Goal: Transaction & Acquisition: Purchase product/service

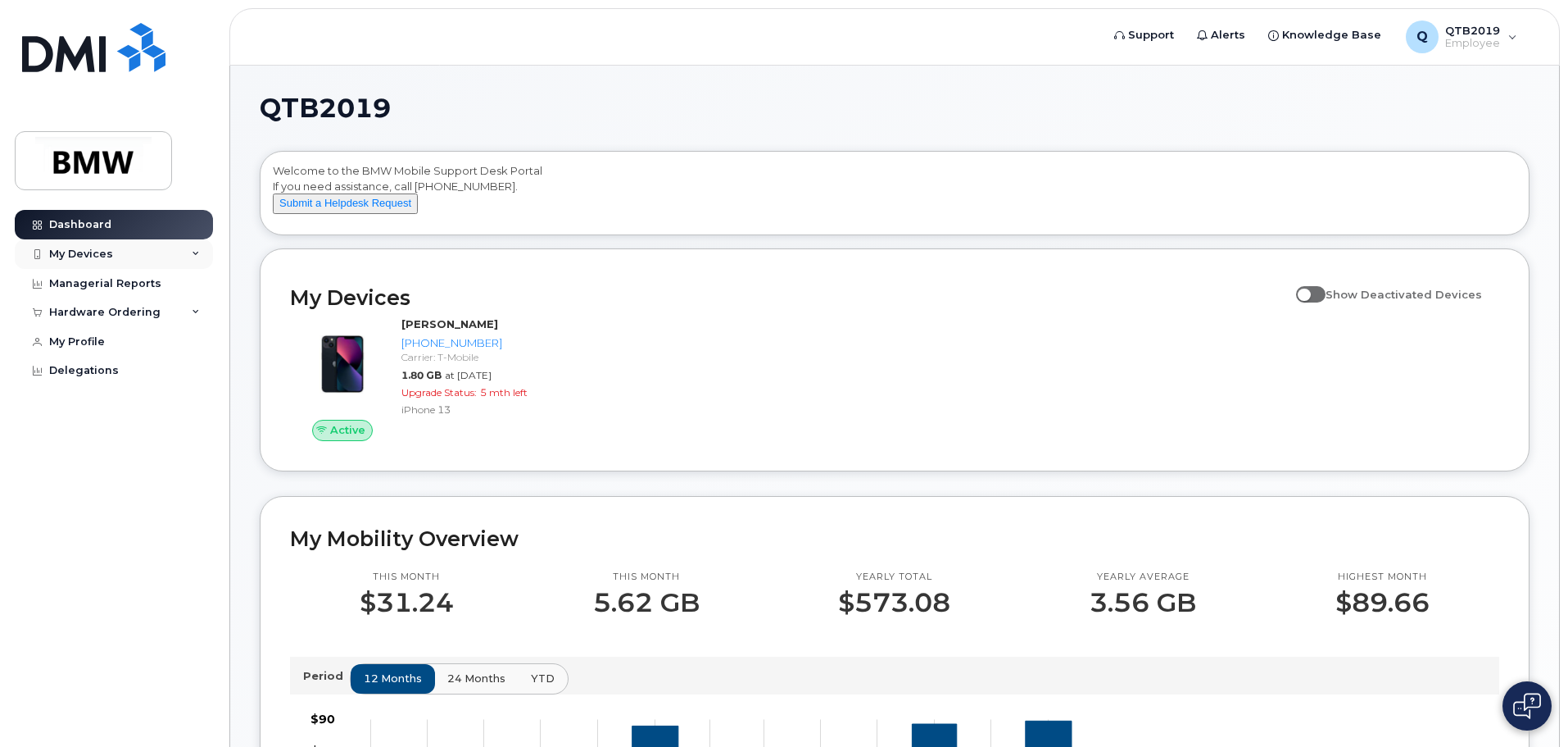
click at [67, 247] on div "My Devices" at bounding box center [80, 254] width 64 height 14
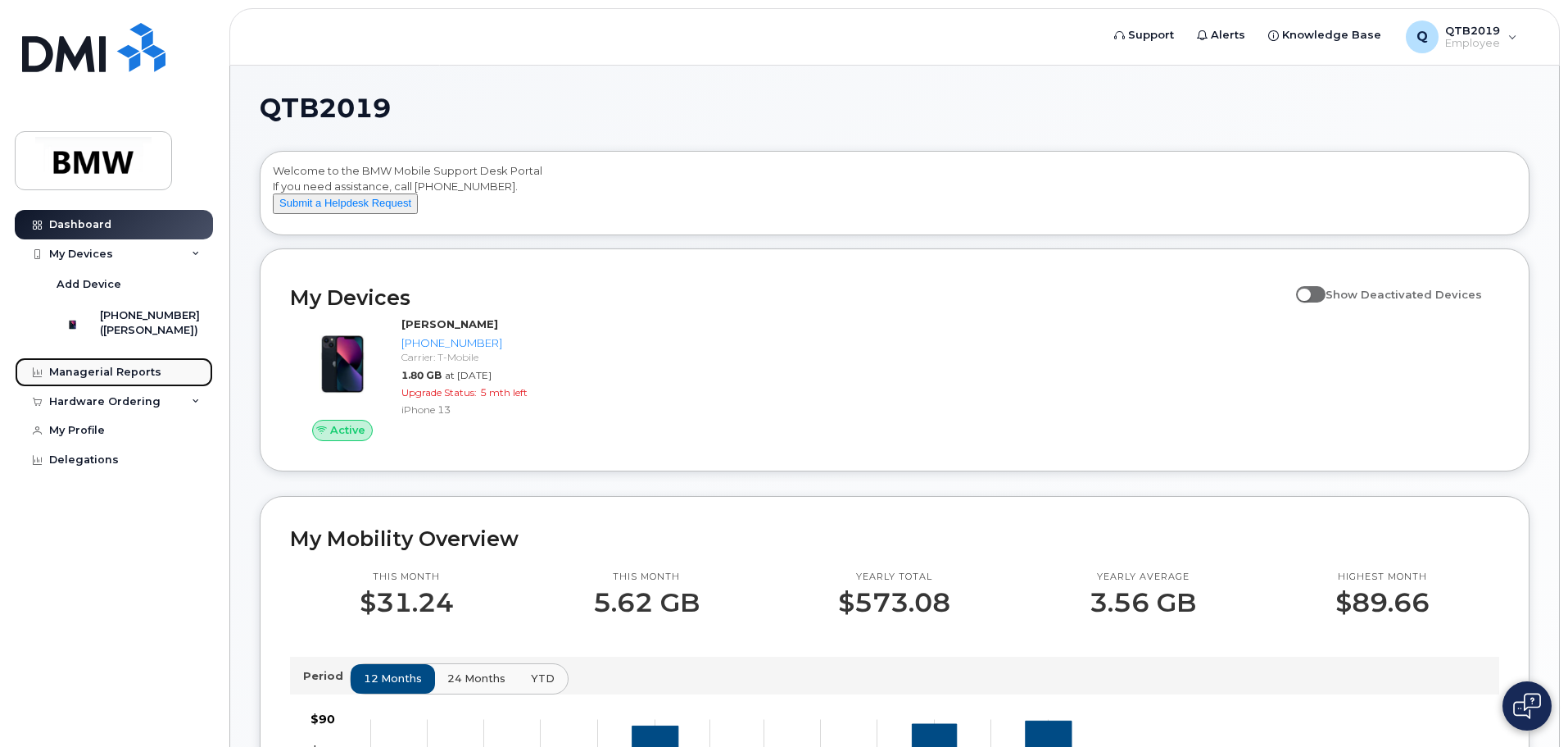
click at [115, 378] on div "Managerial Reports" at bounding box center [105, 372] width 112 height 14
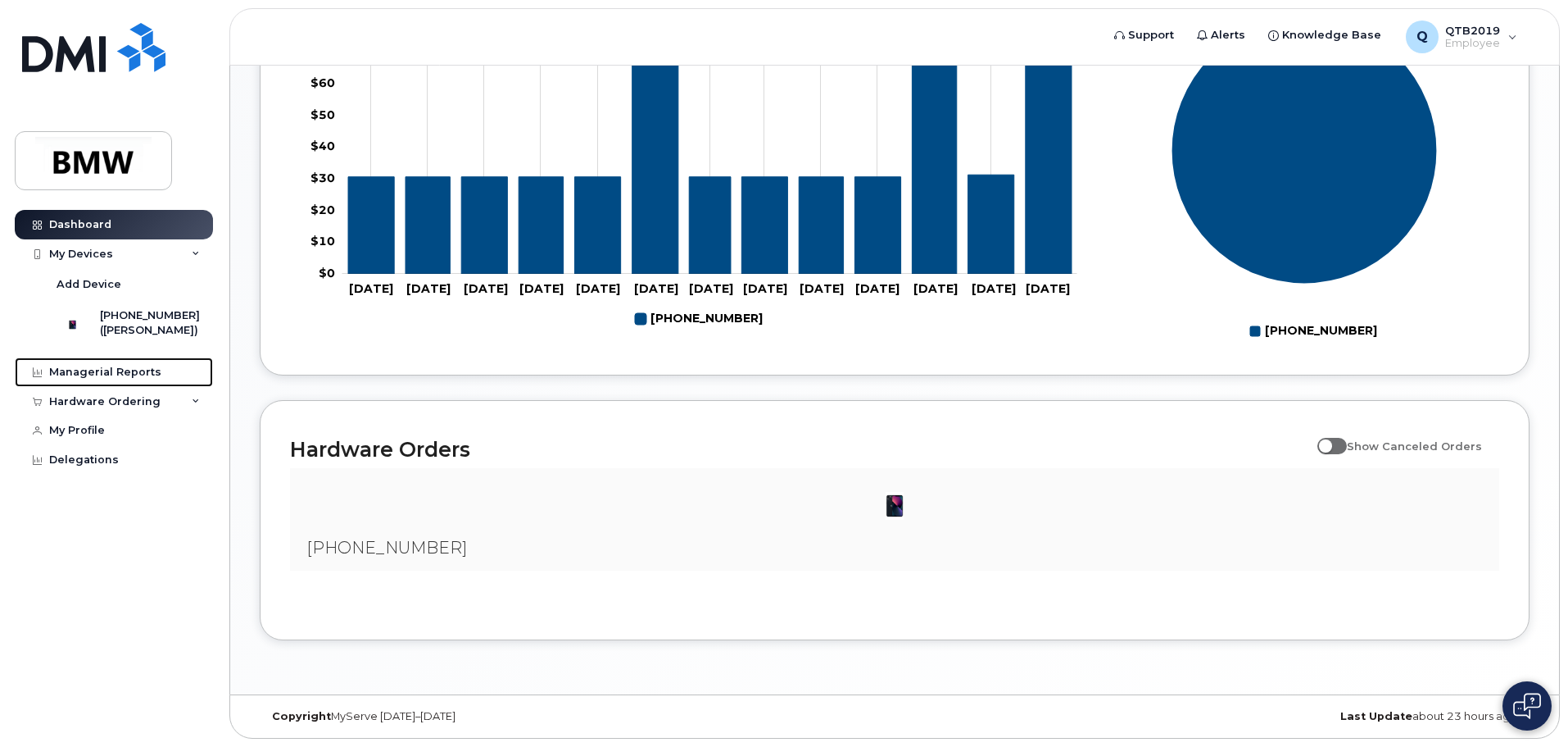
scroll to position [746, 0]
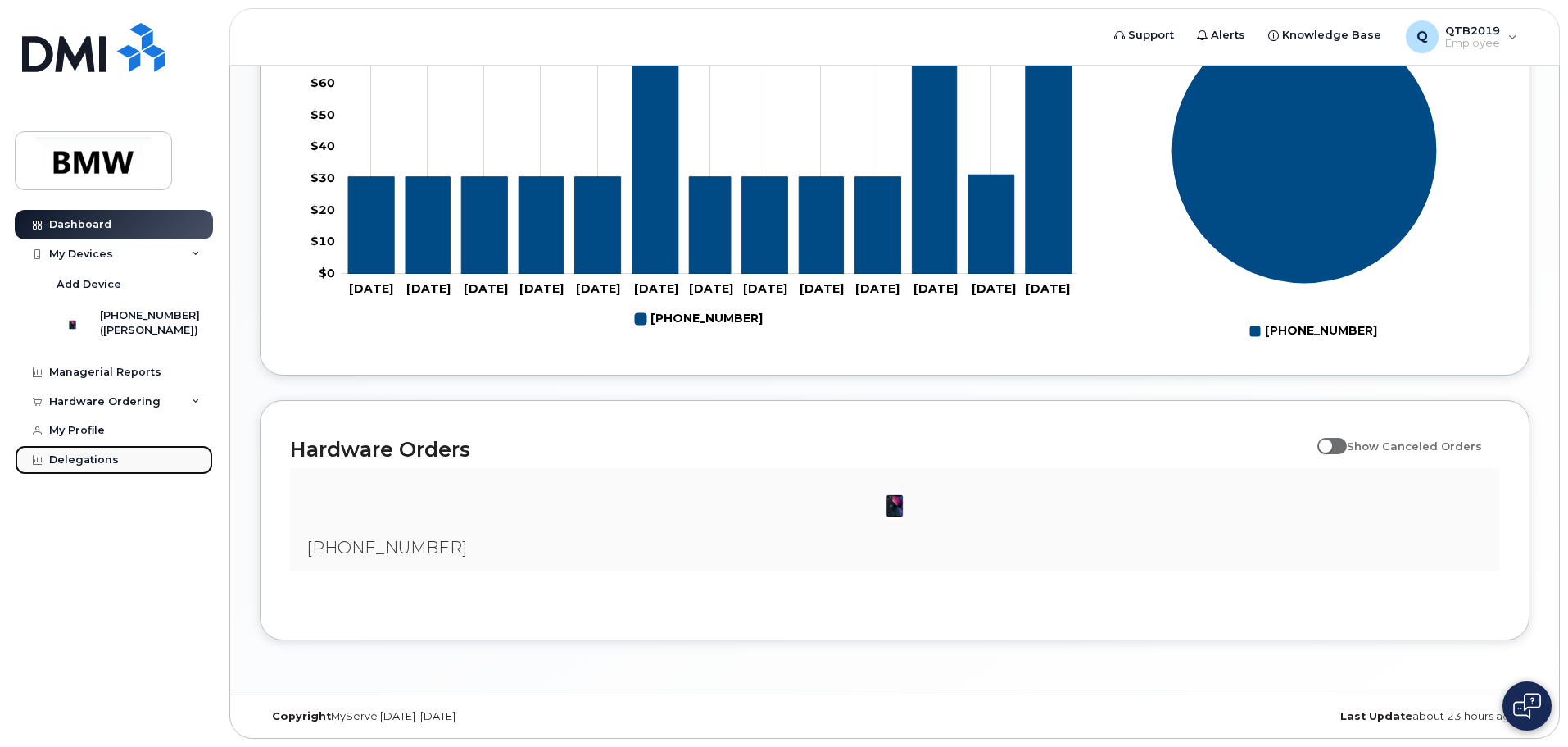
click at [80, 466] on div "Delegations" at bounding box center [83, 460] width 70 height 14
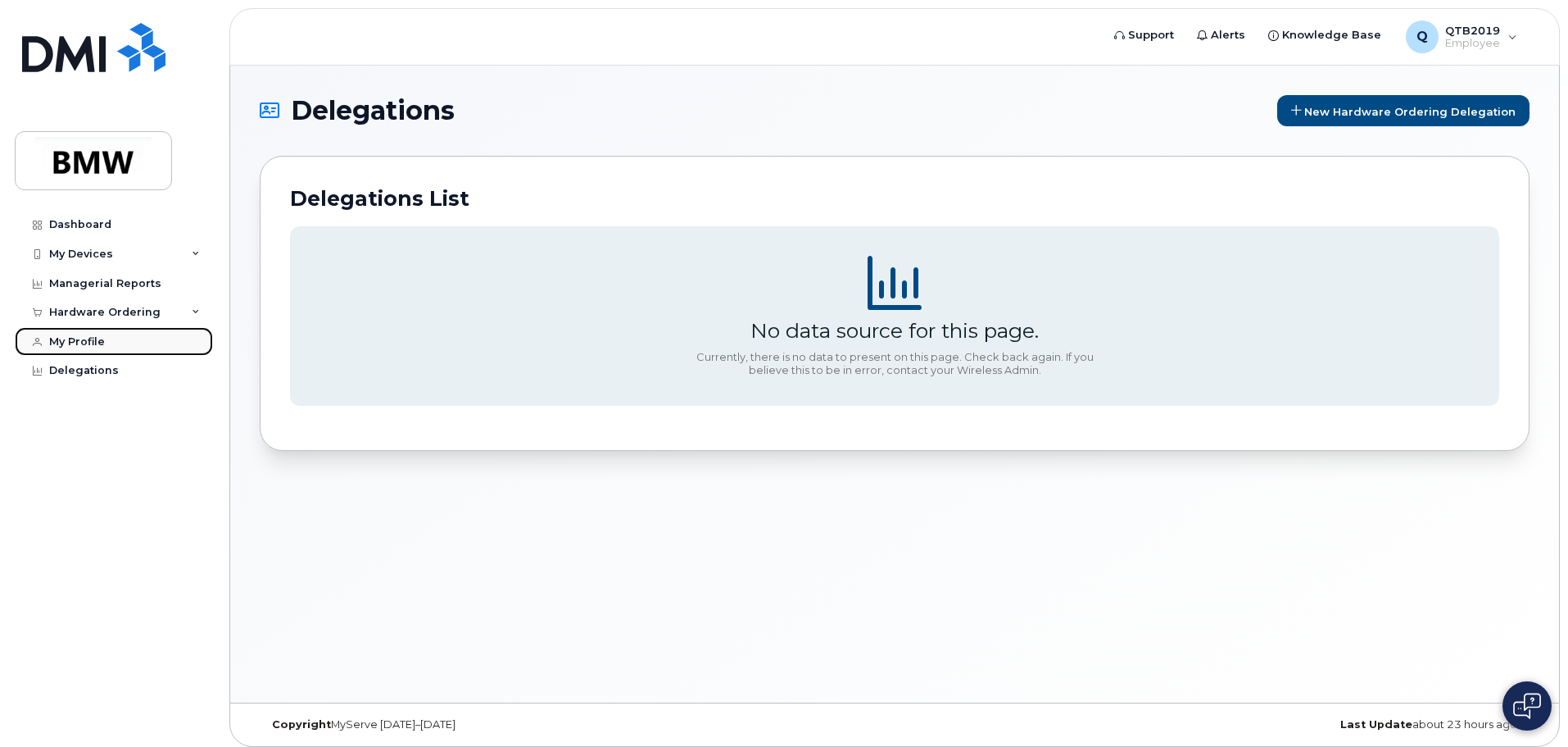
click at [75, 341] on div "My Profile" at bounding box center [77, 341] width 56 height 14
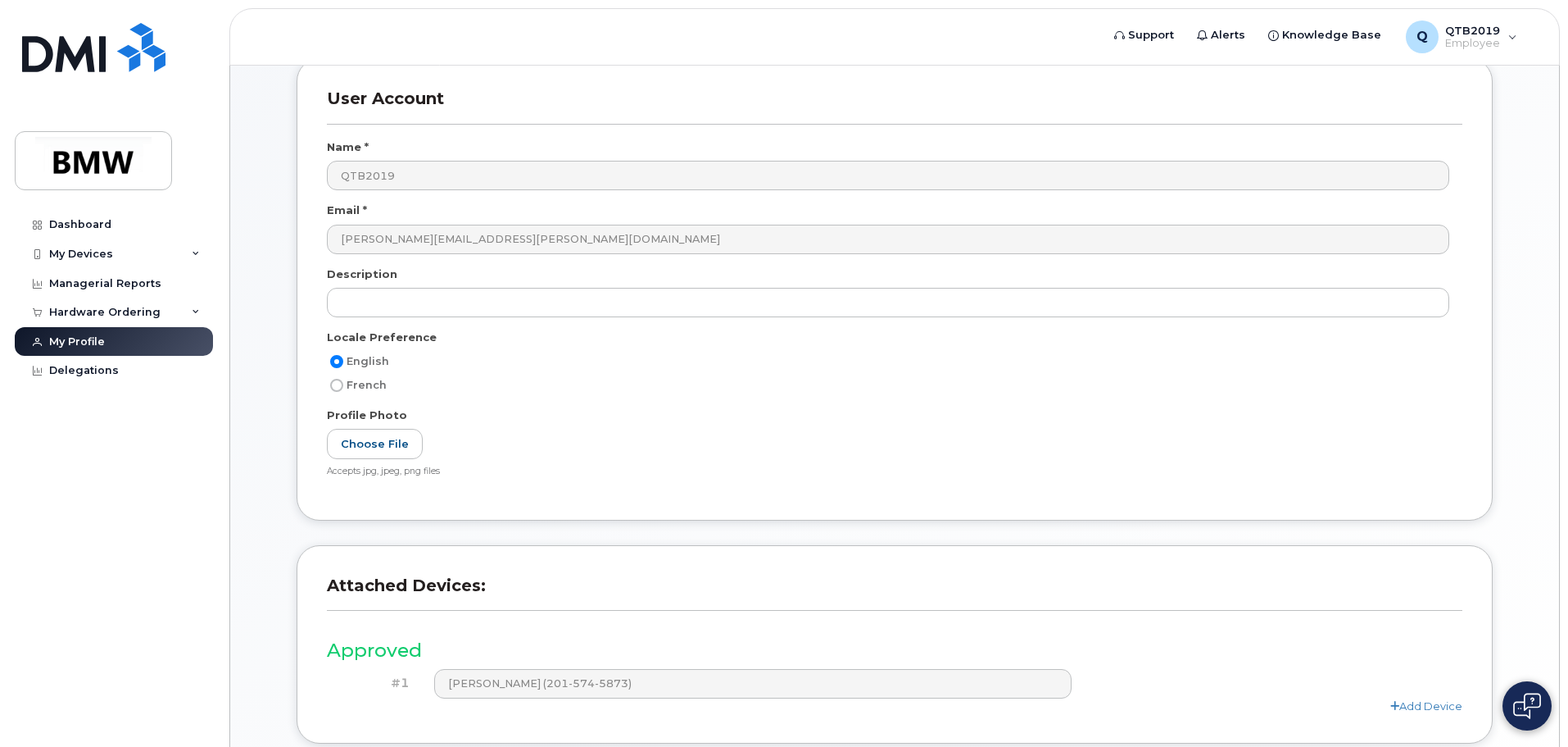
scroll to position [227, 0]
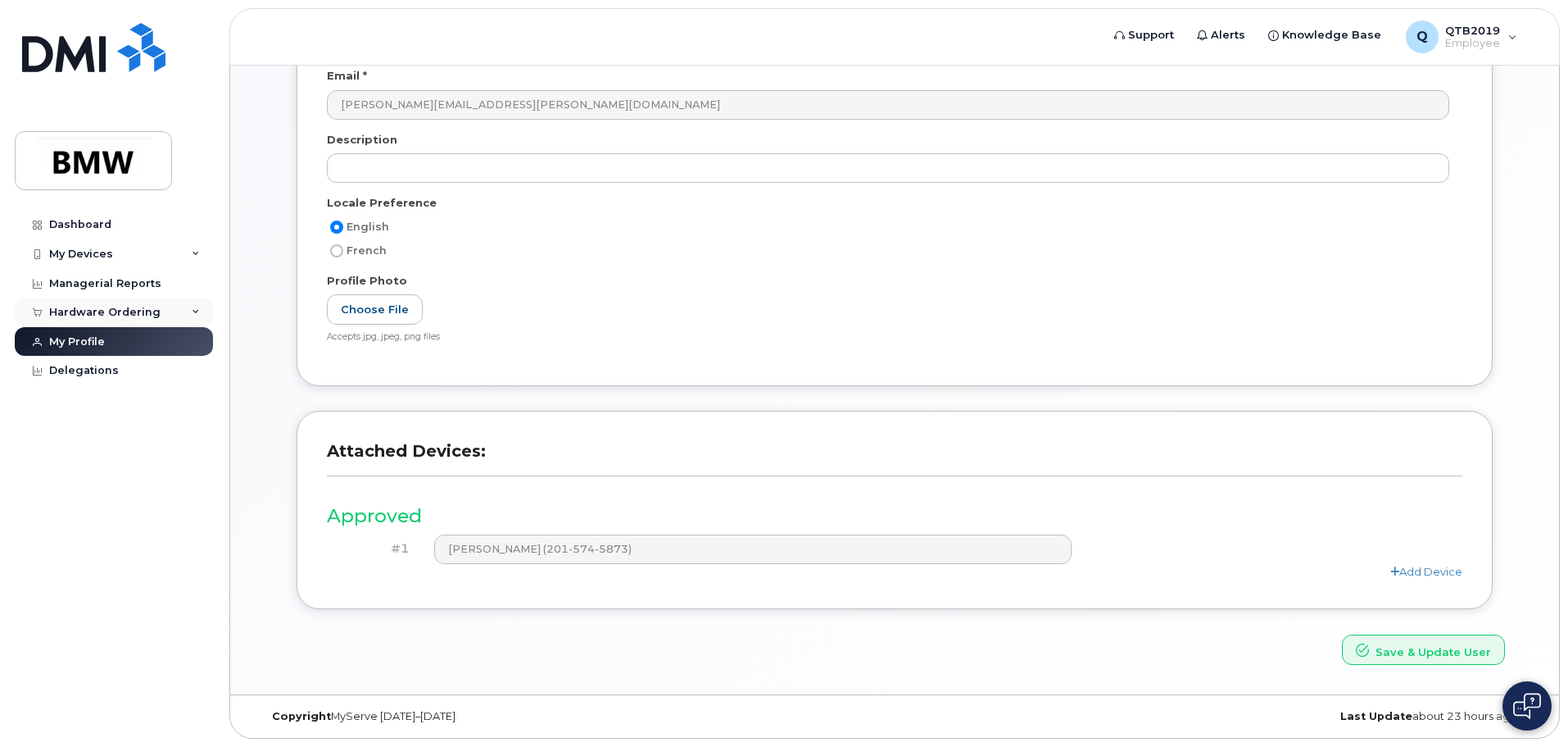
click at [88, 315] on div "Hardware Ordering" at bounding box center [104, 313] width 111 height 14
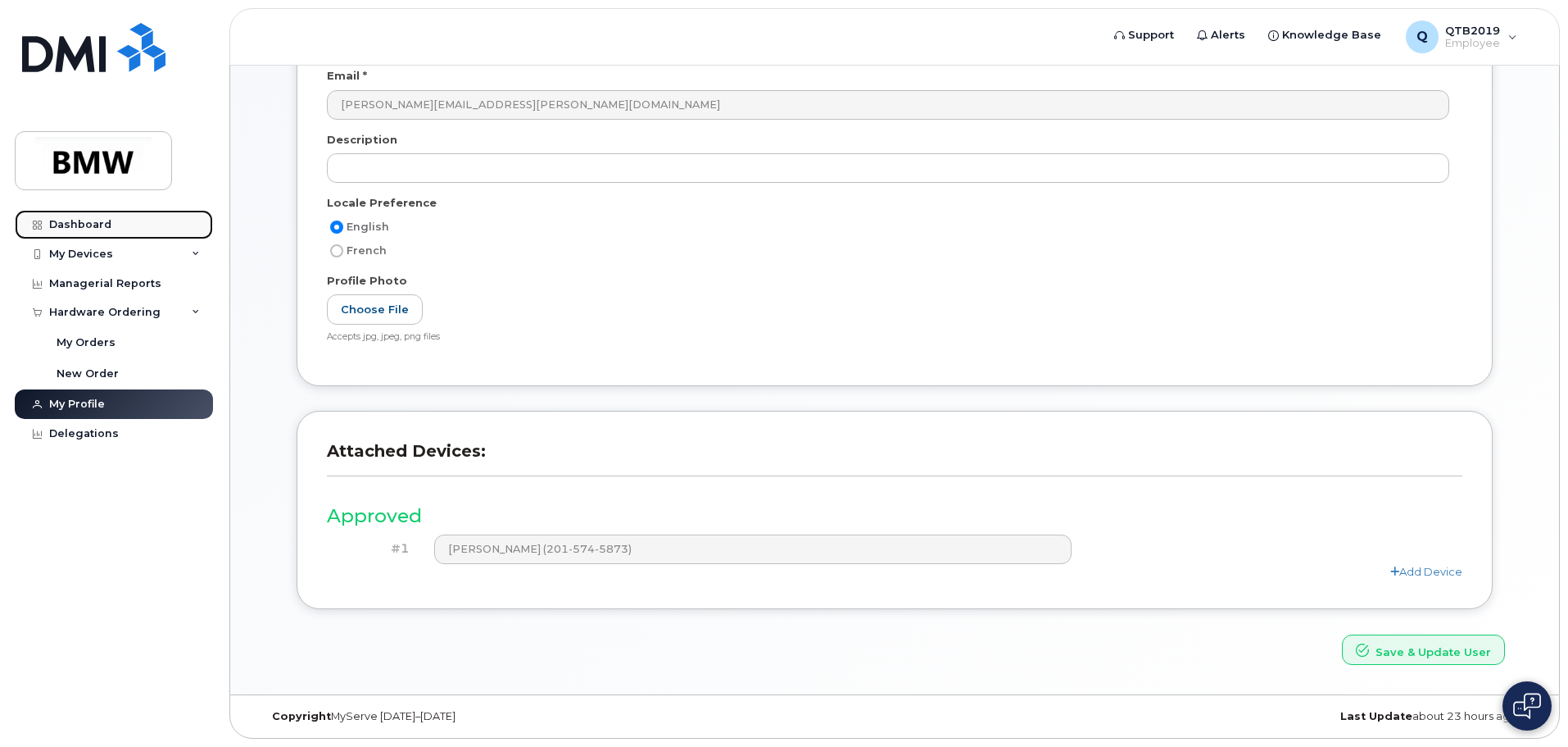
click at [62, 227] on div "Dashboard" at bounding box center [79, 224] width 62 height 14
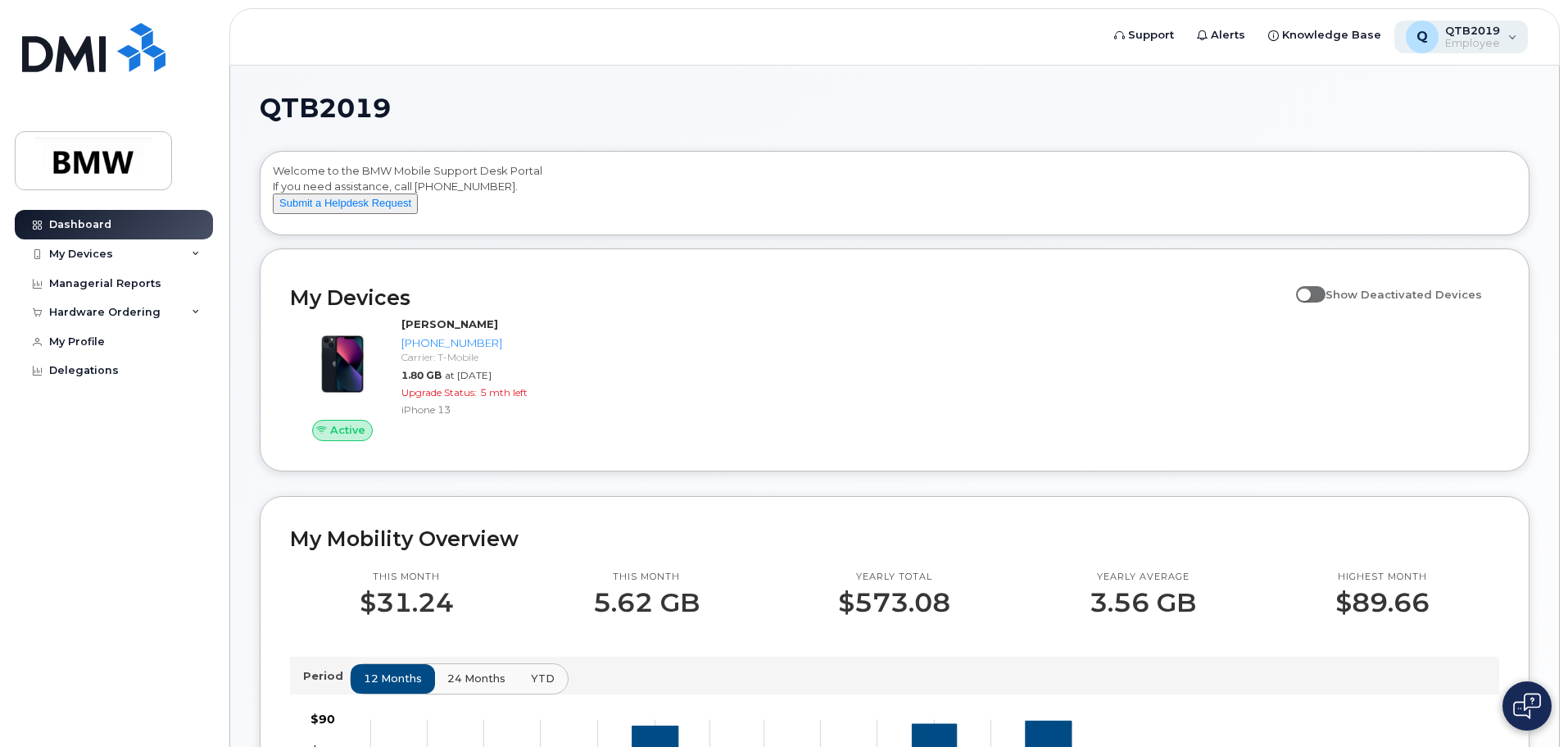
click at [1485, 38] on span "Employee" at bounding box center [1472, 43] width 55 height 14
click at [1119, 117] on h1 "QTB2019" at bounding box center [891, 107] width 1262 height 26
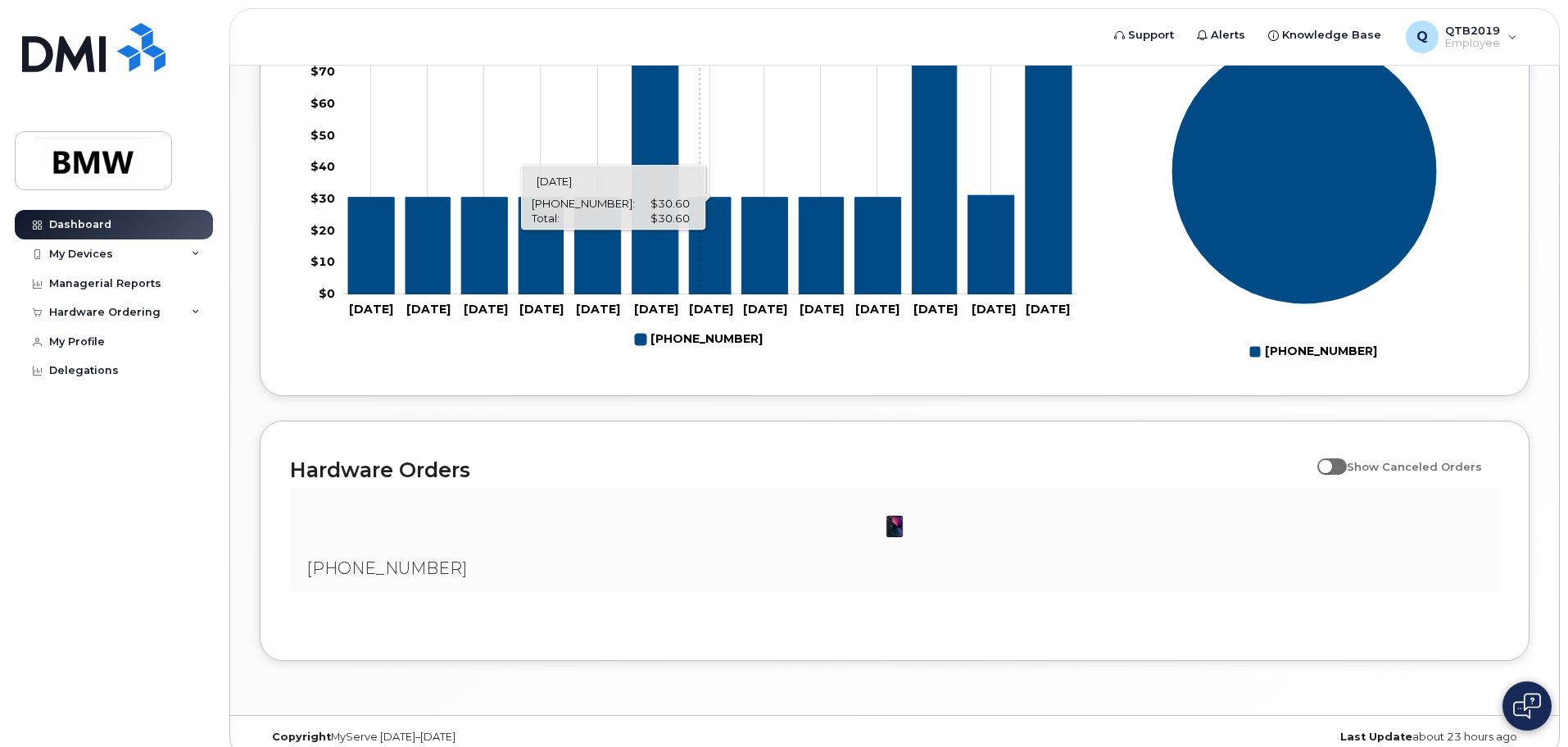
scroll to position [746, 0]
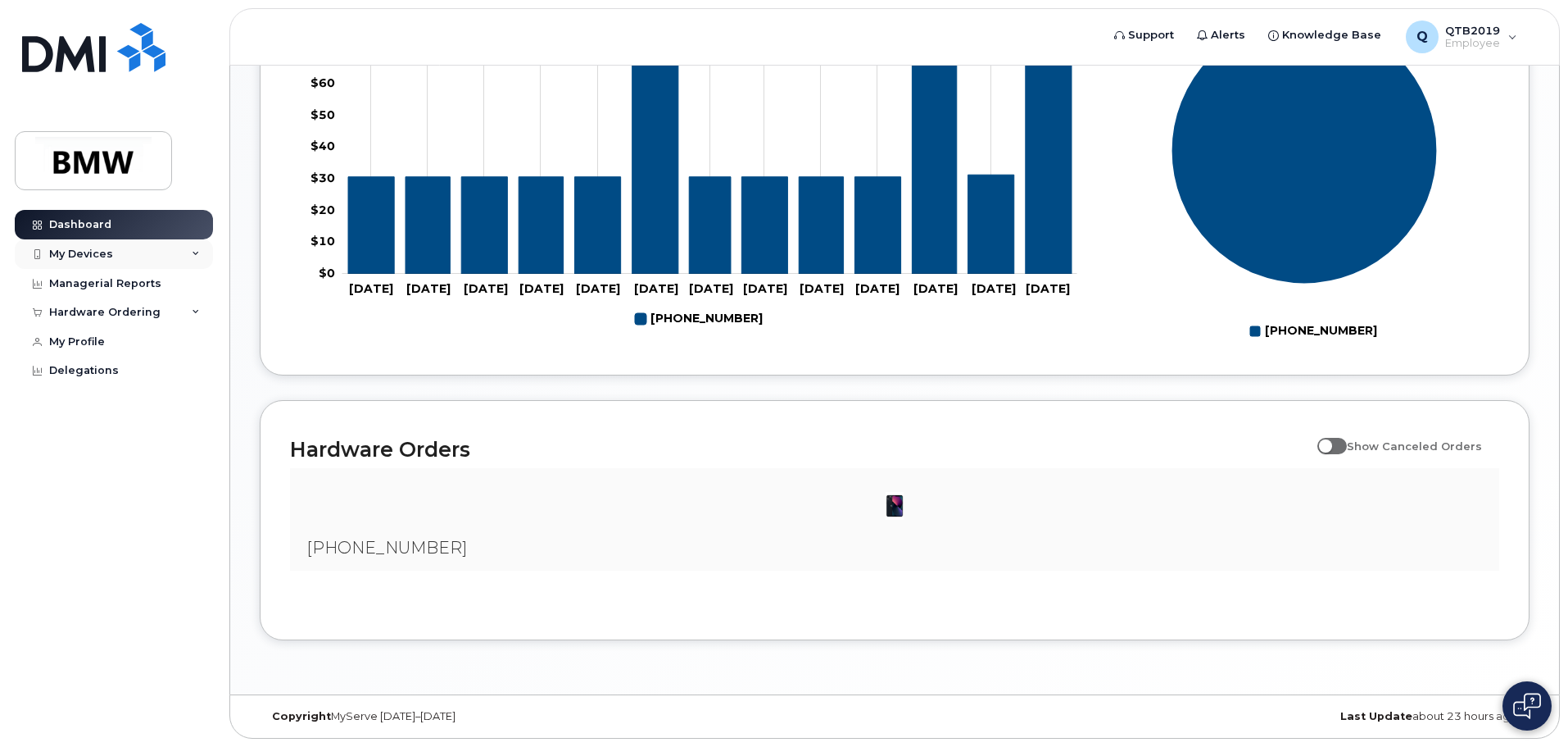
click at [203, 248] on div "My Devices" at bounding box center [114, 254] width 199 height 30
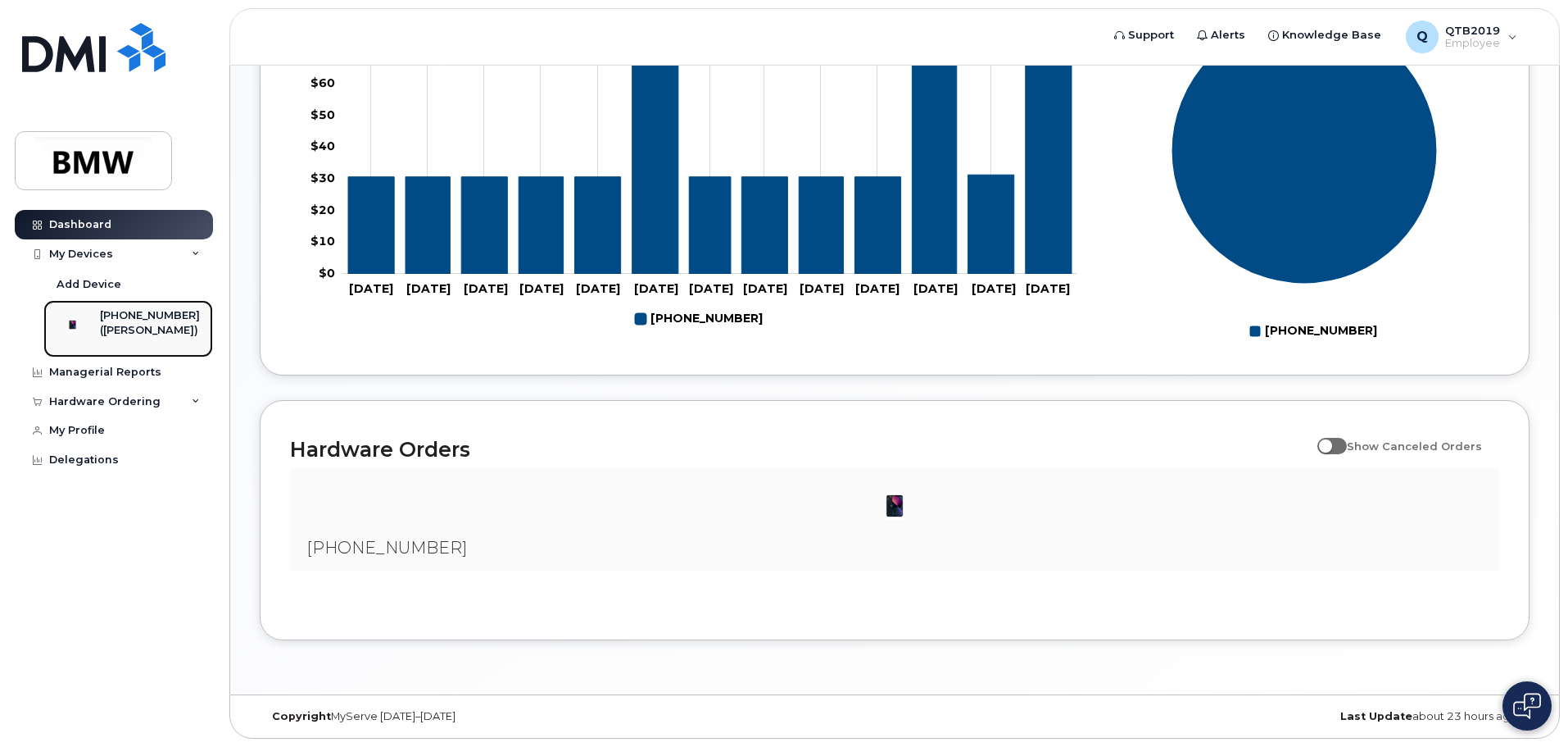
drag, startPoint x: 138, startPoint y: 325, endPoint x: 151, endPoint y: 324, distance: 13.0
click at [140, 326] on div "([PERSON_NAME])" at bounding box center [150, 331] width 100 height 14
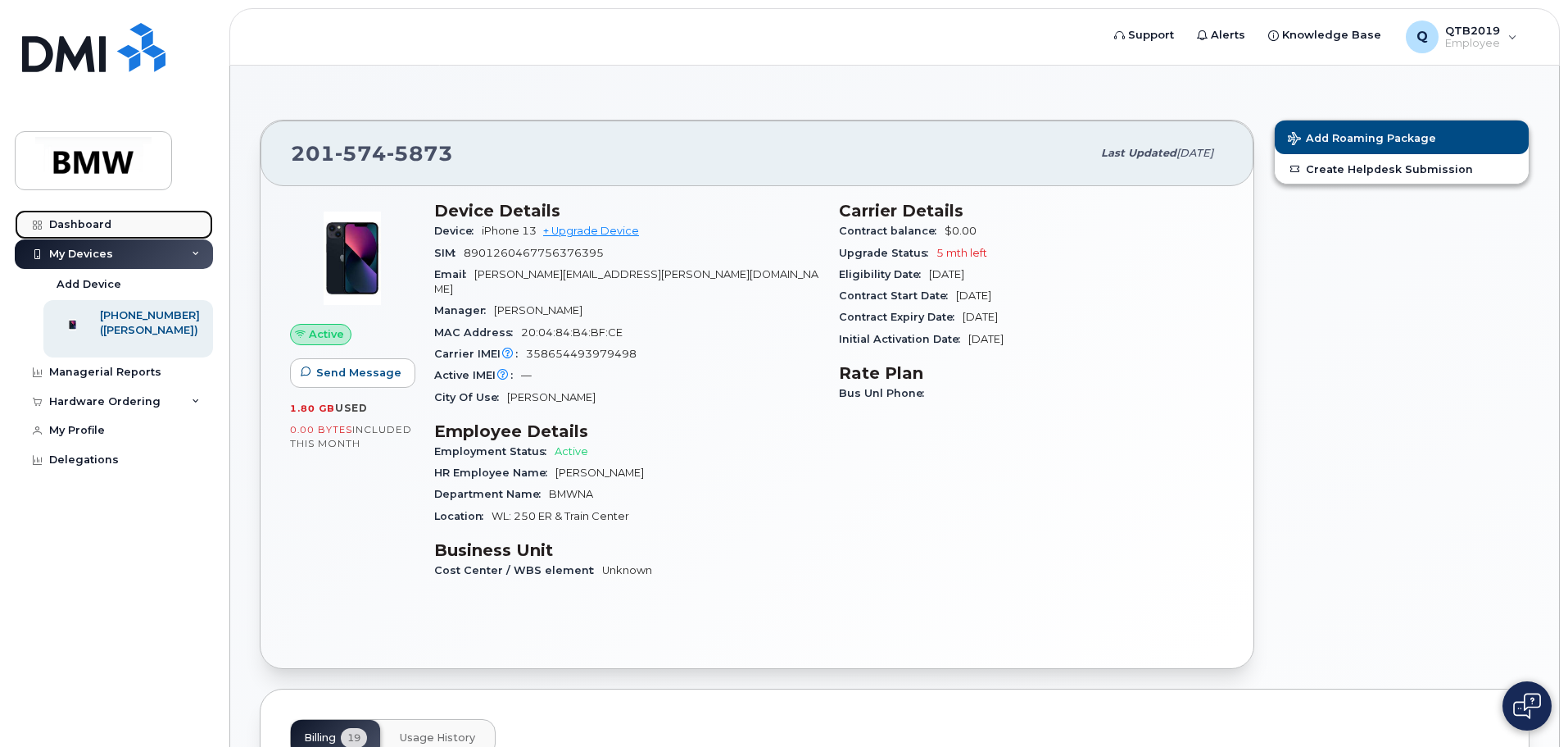
click at [83, 228] on div "Dashboard" at bounding box center [79, 224] width 62 height 14
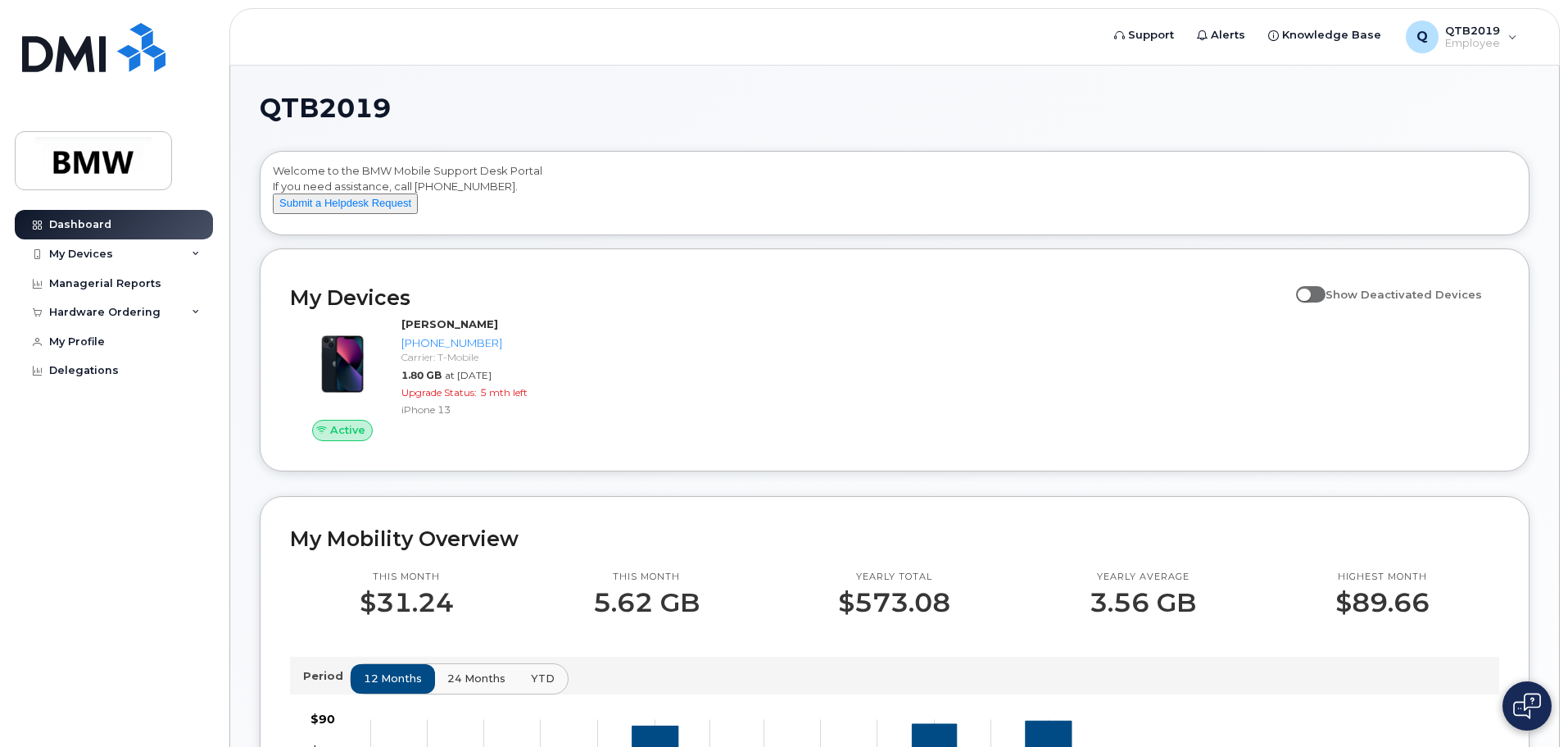
click at [1326, 303] on span at bounding box center [1311, 294] width 30 height 16
click at [1309, 292] on input "Show Deactivated Devices" at bounding box center [1303, 285] width 14 height 14
click at [1323, 303] on span at bounding box center [1311, 294] width 30 height 16
click at [1309, 292] on input "Show Deactivated Devices" at bounding box center [1303, 285] width 14 height 14
checkbox input "false"
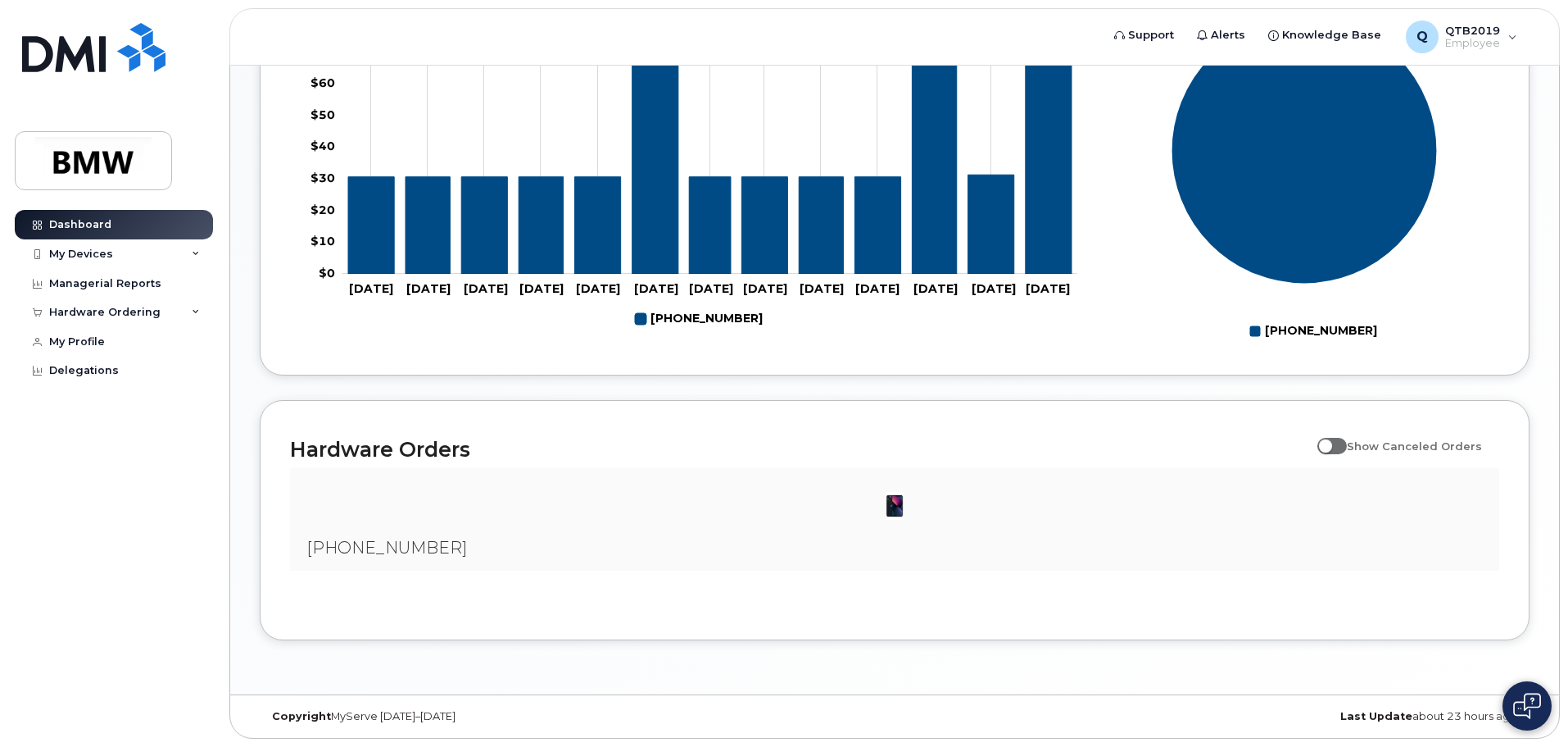
scroll to position [746, 0]
click at [109, 173] on img at bounding box center [94, 161] width 126 height 48
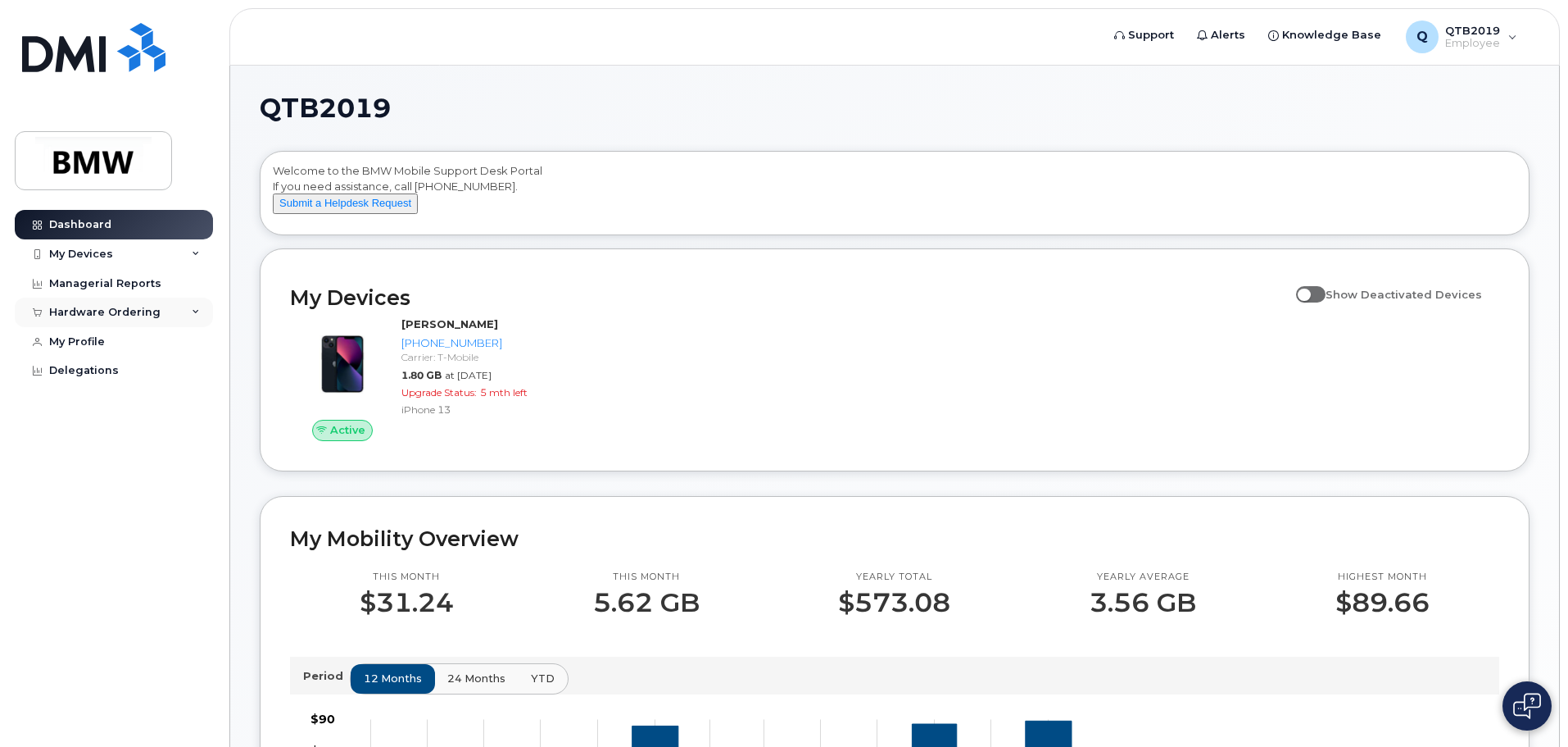
click at [143, 318] on div "Hardware Ordering" at bounding box center [104, 313] width 111 height 14
click at [106, 368] on div "New Order" at bounding box center [88, 374] width 62 height 14
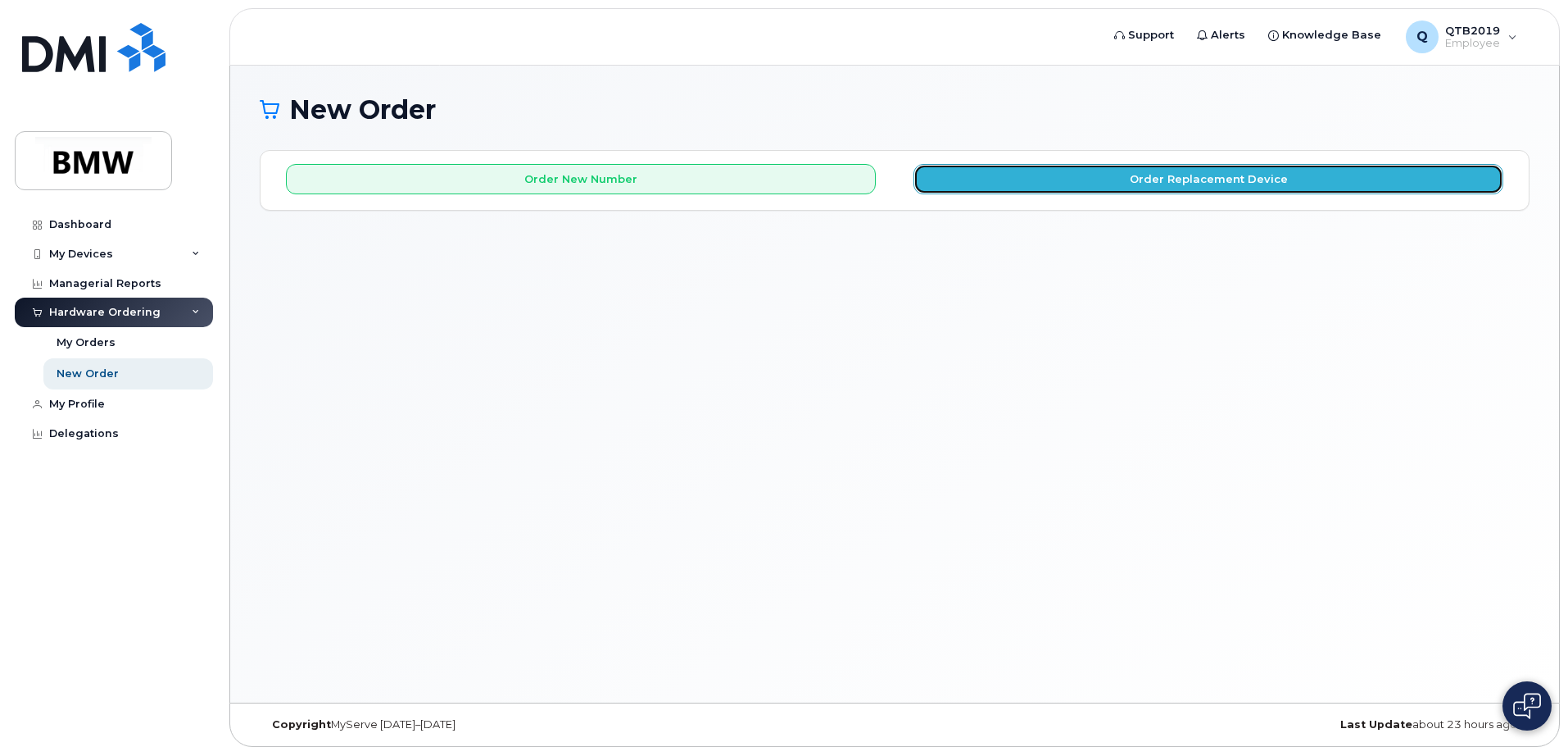
click at [1114, 184] on button "Order Replacement Device" at bounding box center [1209, 180] width 590 height 31
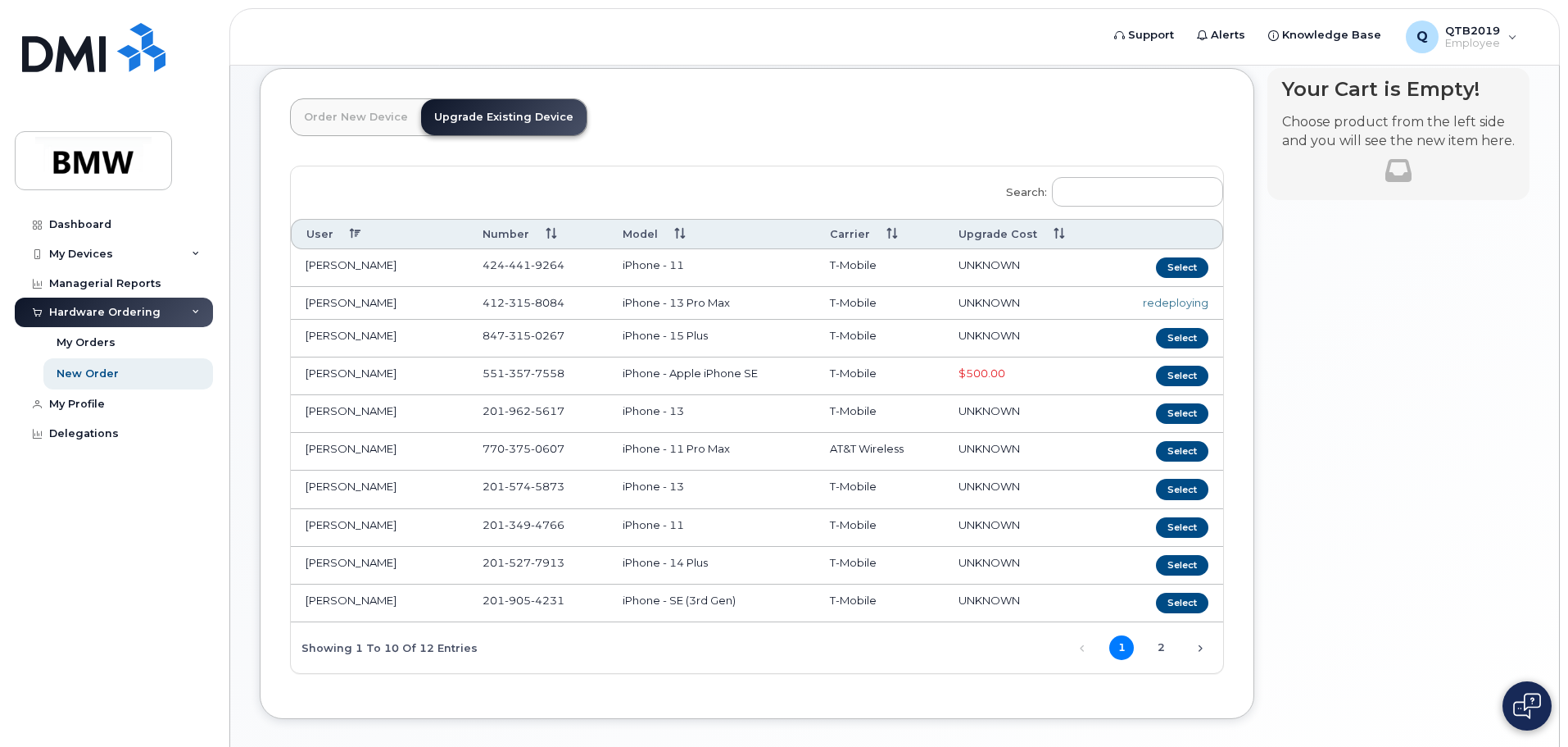
scroll to position [161, 0]
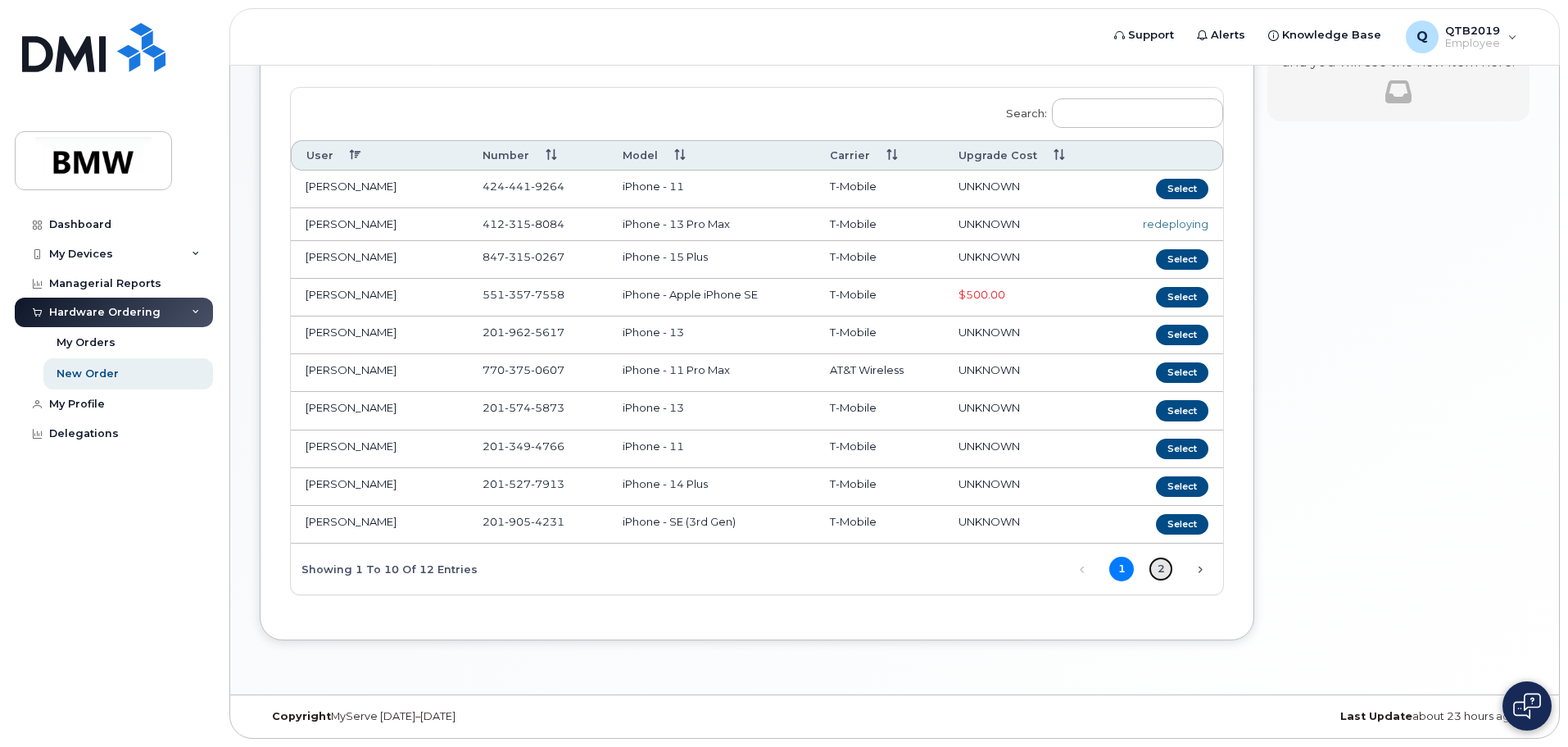
click at [1159, 568] on link "2" at bounding box center [1161, 568] width 24 height 24
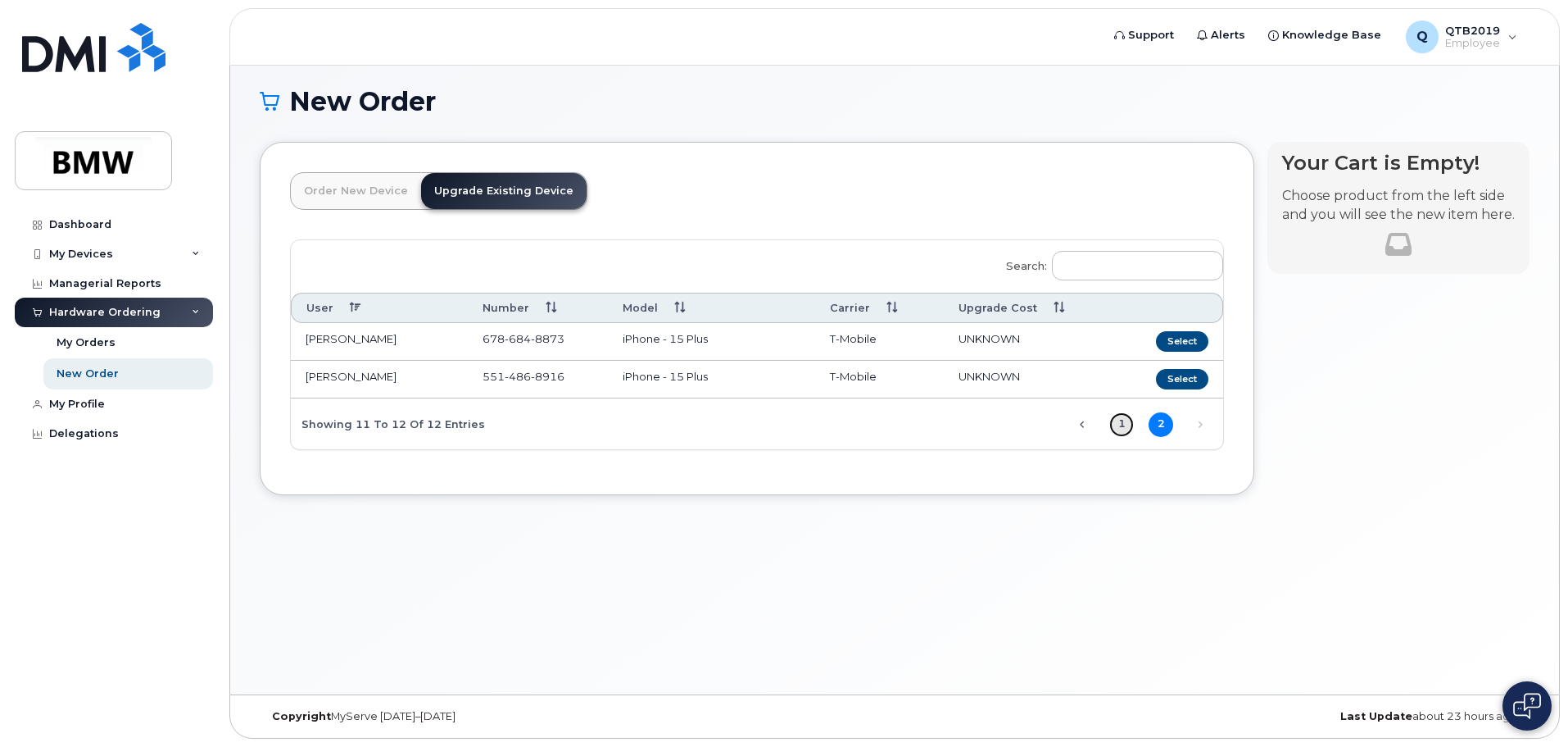
click at [1121, 431] on link "1" at bounding box center [1121, 425] width 24 height 24
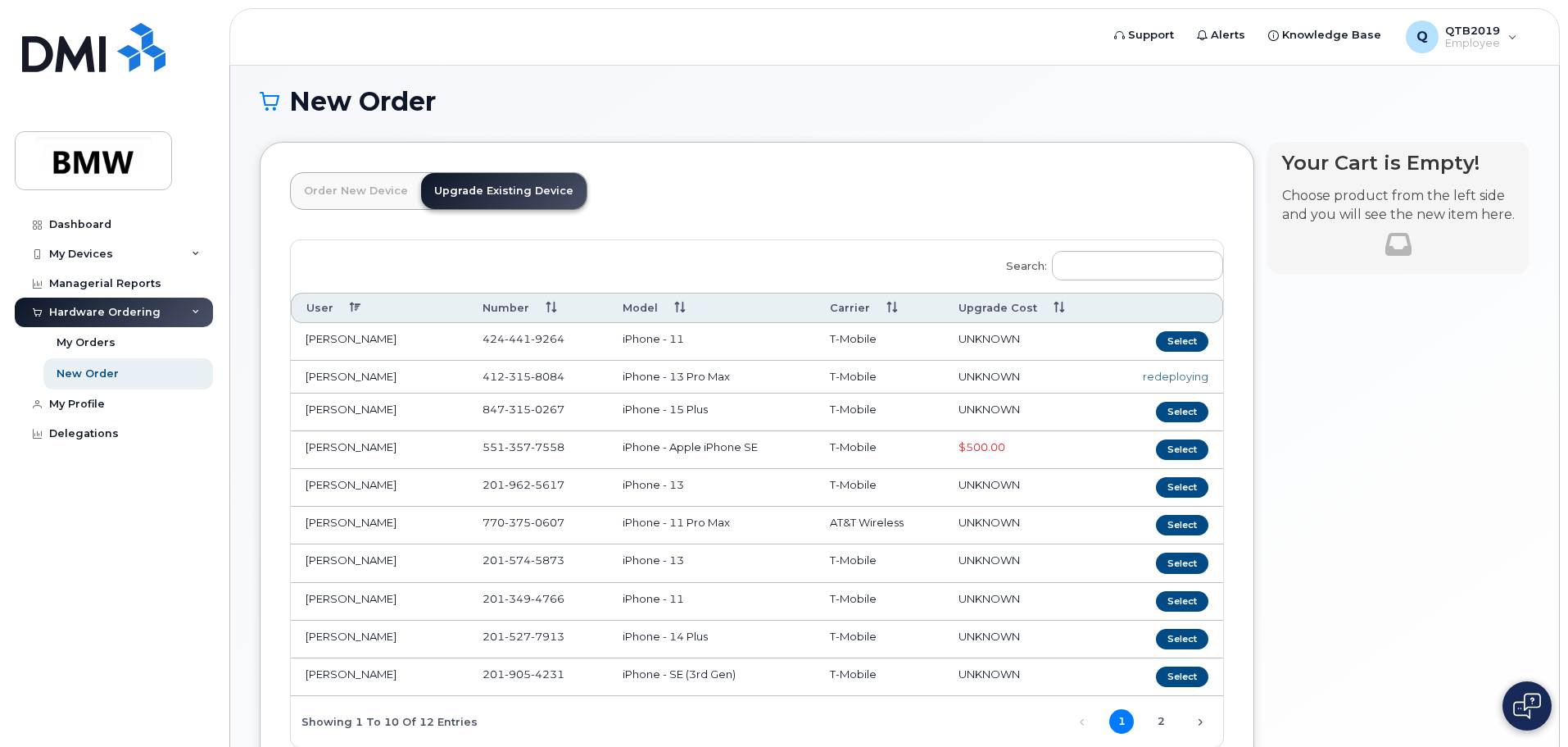
click at [645, 382] on td "iPhone - 13 Pro Max" at bounding box center [711, 377] width 208 height 33
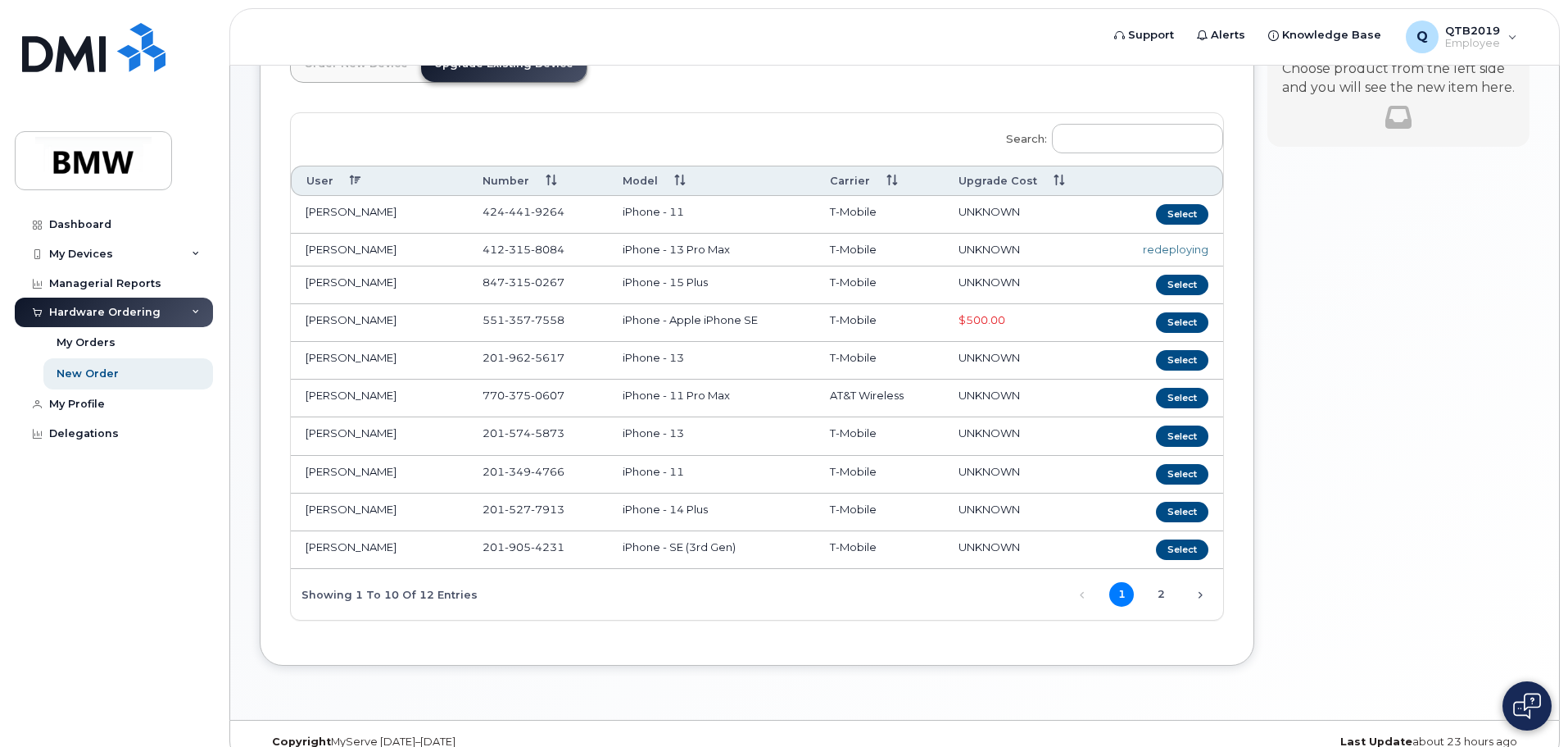
scroll to position [161, 0]
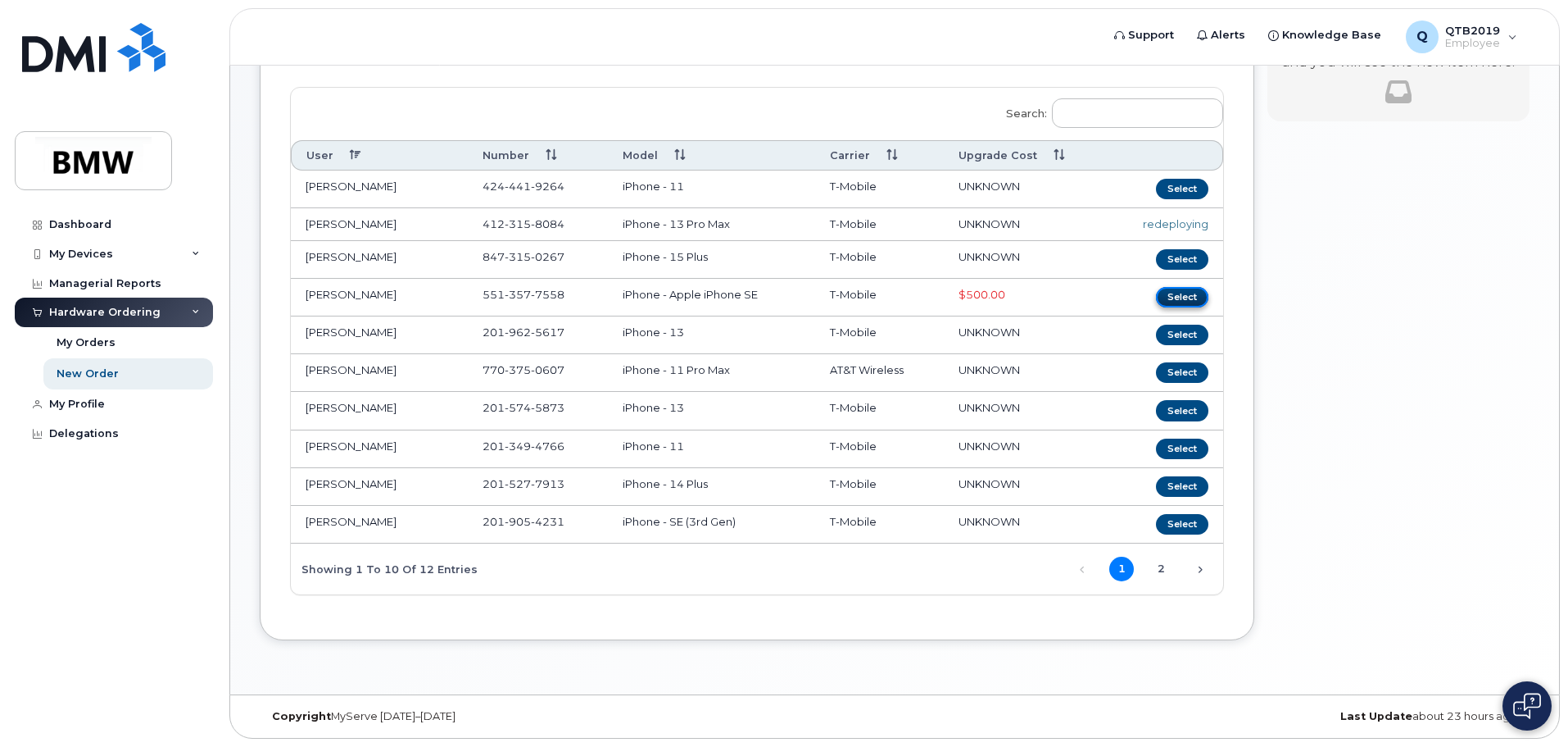
click at [1174, 297] on button "Select" at bounding box center [1183, 297] width 52 height 21
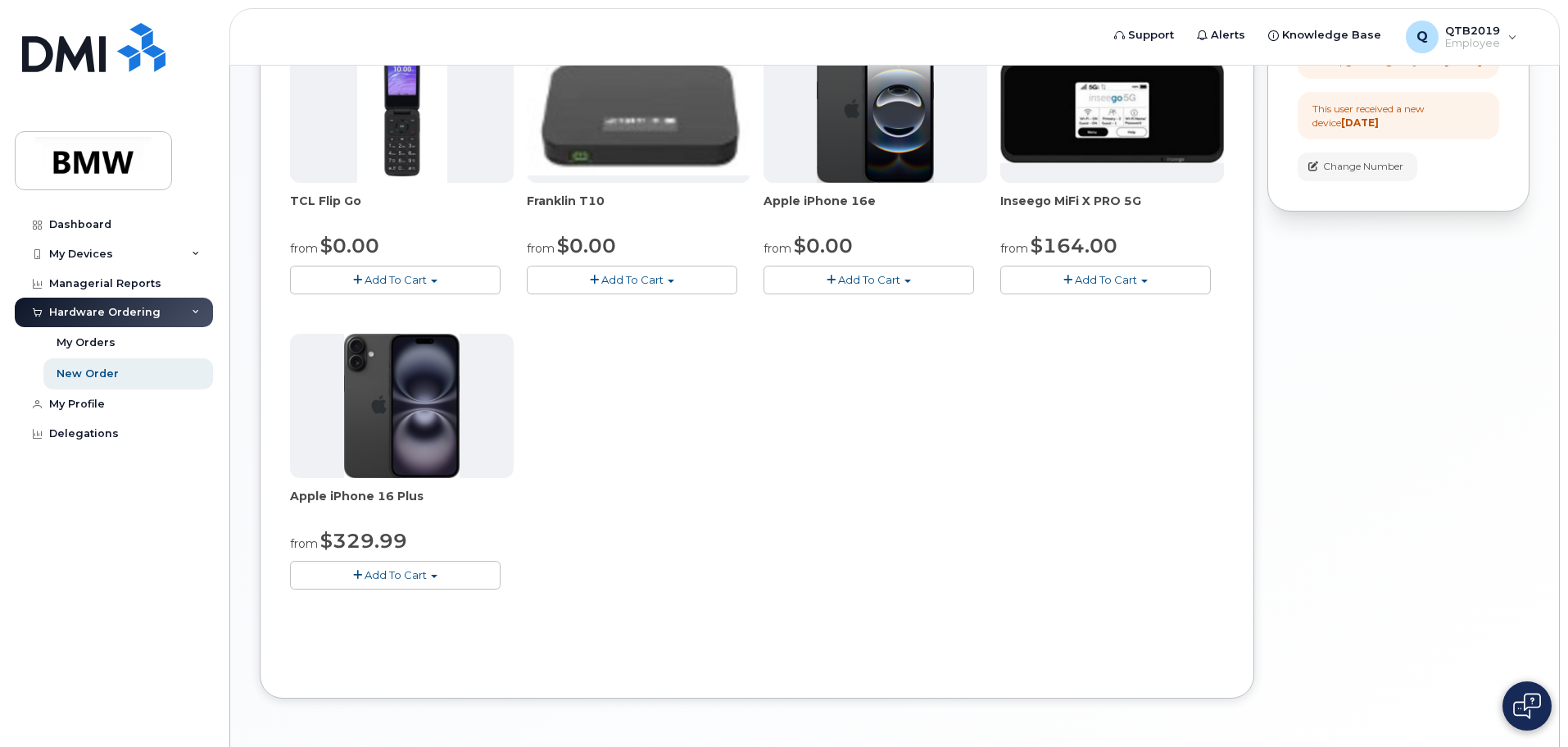
scroll to position [324, 0]
